Goal: Navigation & Orientation: Find specific page/section

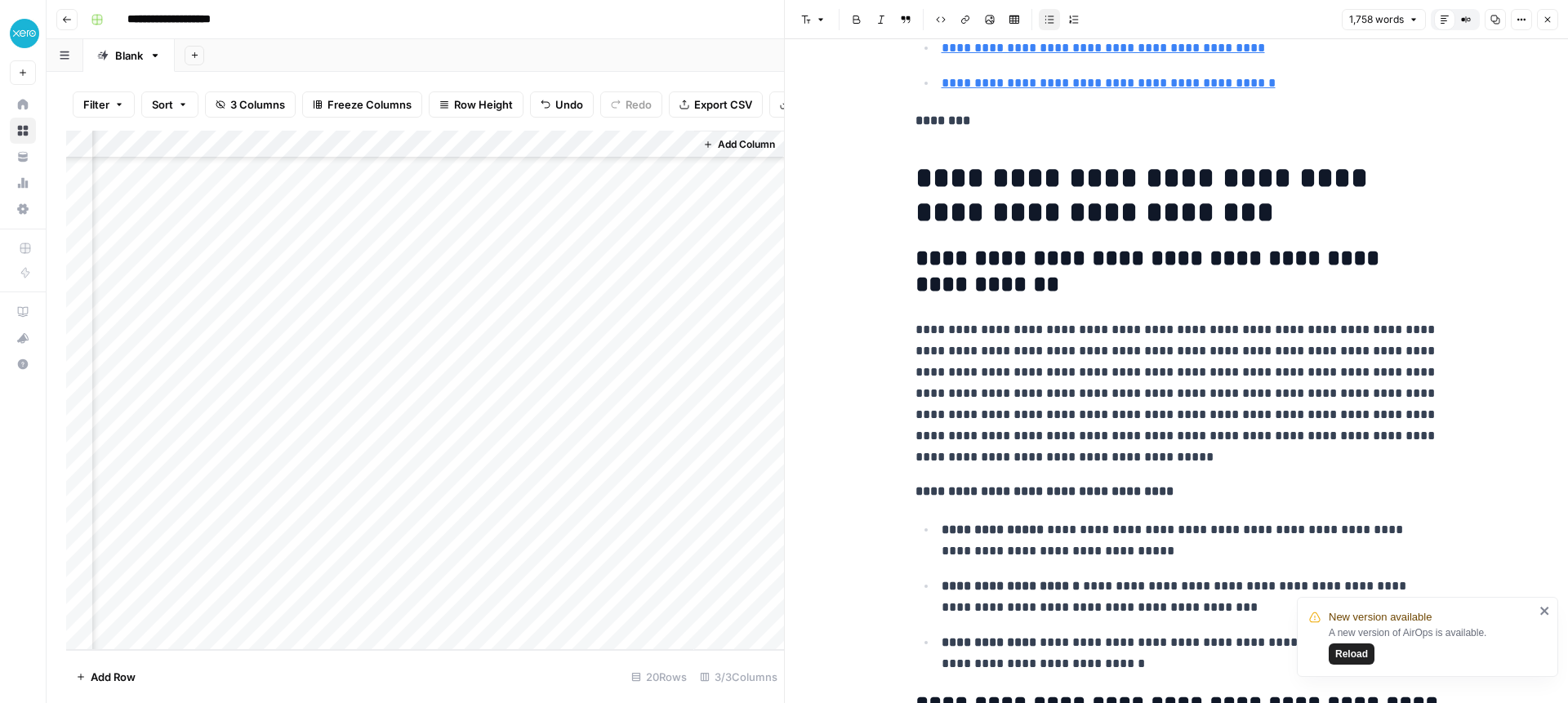
scroll to position [0, 4]
drag, startPoint x: 181, startPoint y: 14, endPoint x: 168, endPoint y: 19, distance: 13.9
click at [181, 14] on input "**********" at bounding box center [183, 19] width 127 height 26
click at [99, 26] on button "button" at bounding box center [97, 19] width 26 height 26
click at [97, 24] on icon "button" at bounding box center [97, 19] width 10 height 10
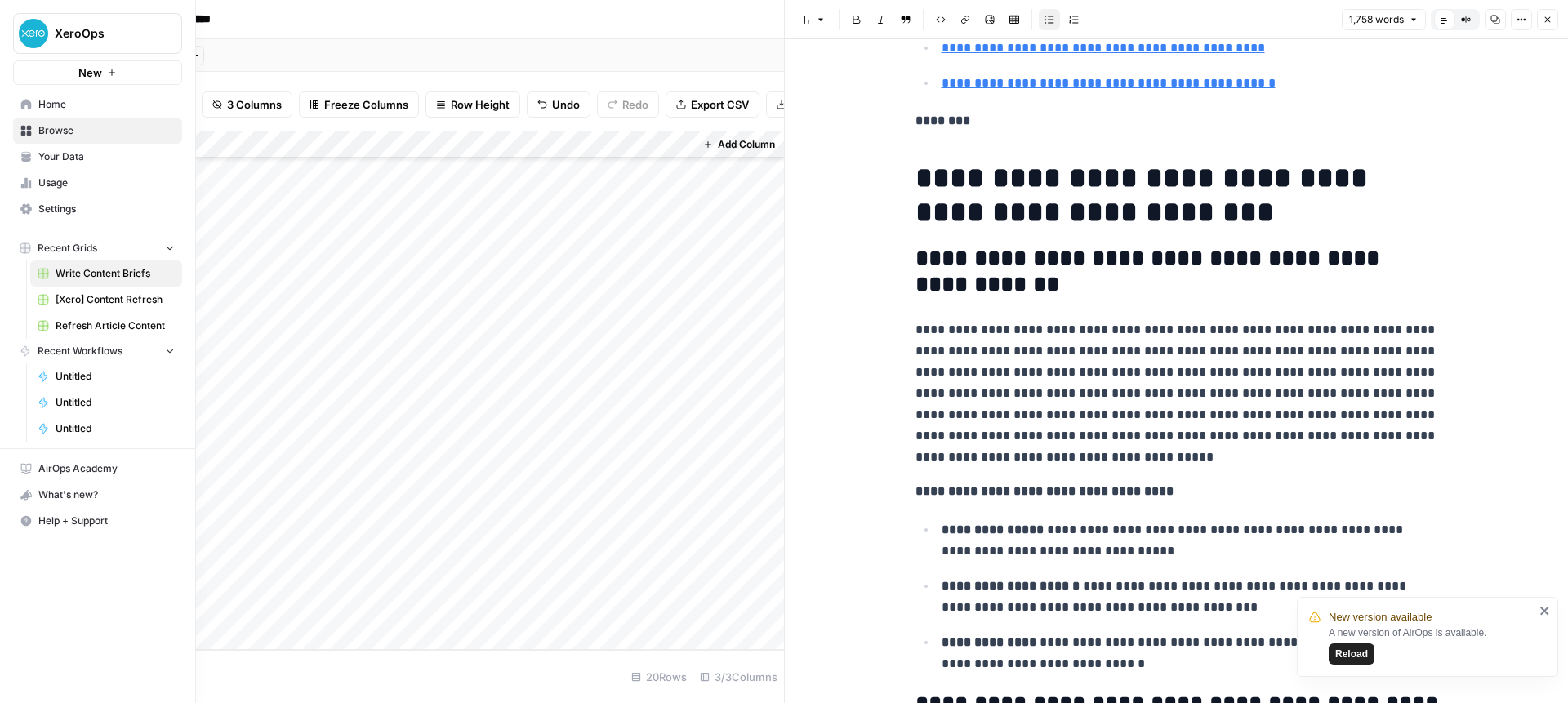
click at [27, 136] on link "Browse" at bounding box center [97, 131] width 169 height 26
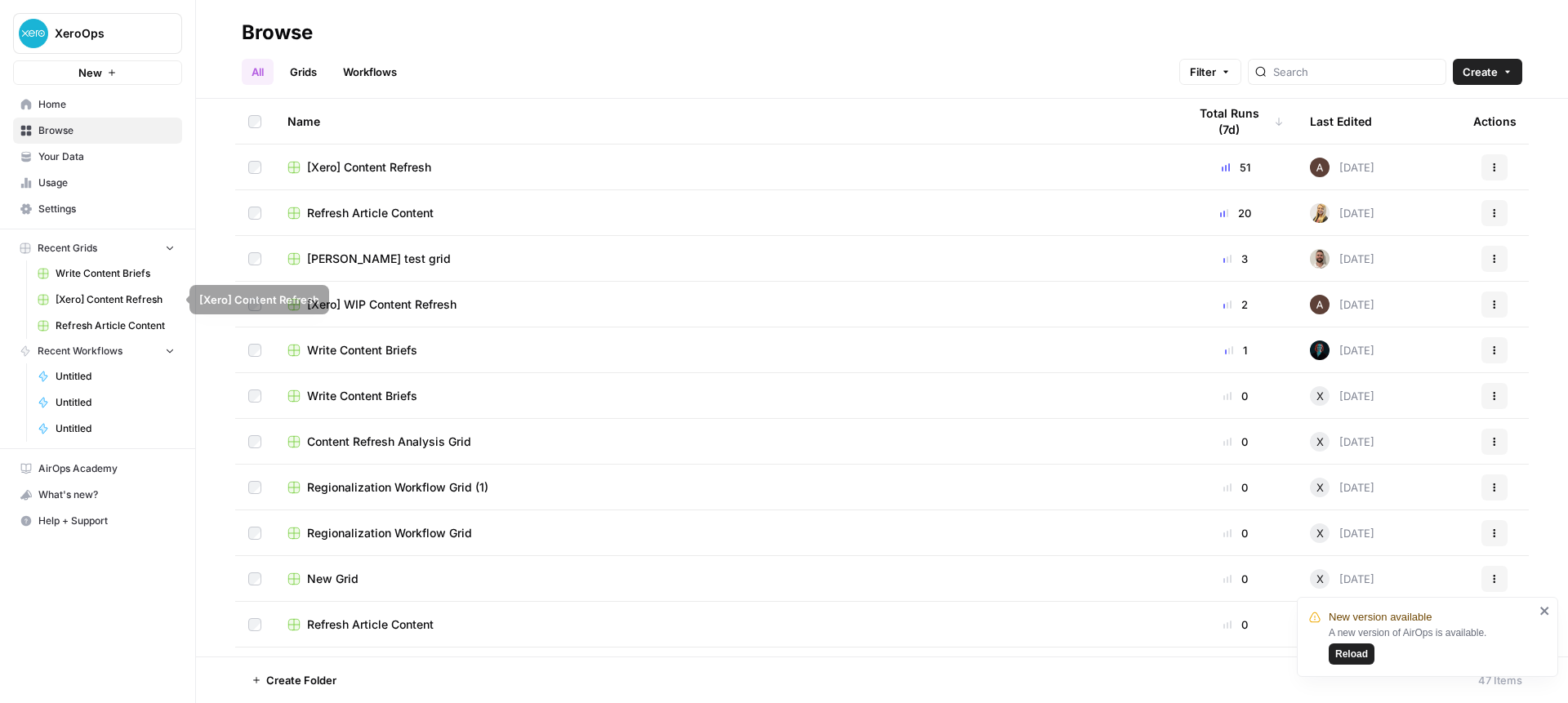
click at [89, 269] on span "Write Content Briefs" at bounding box center [115, 274] width 120 height 15
